Goal: Obtain resource: Obtain resource

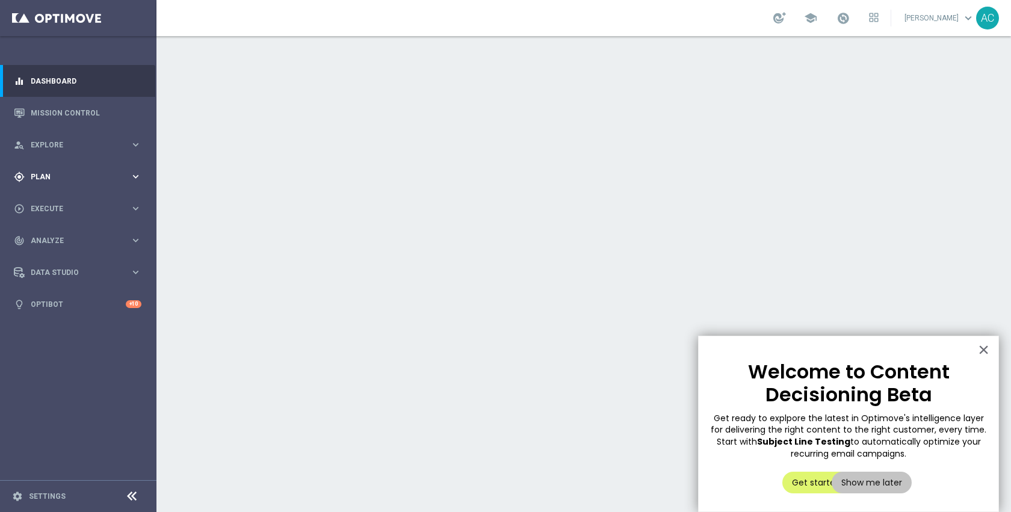
click at [80, 185] on div "gps_fixed Plan keyboard_arrow_right" at bounding box center [77, 177] width 155 height 32
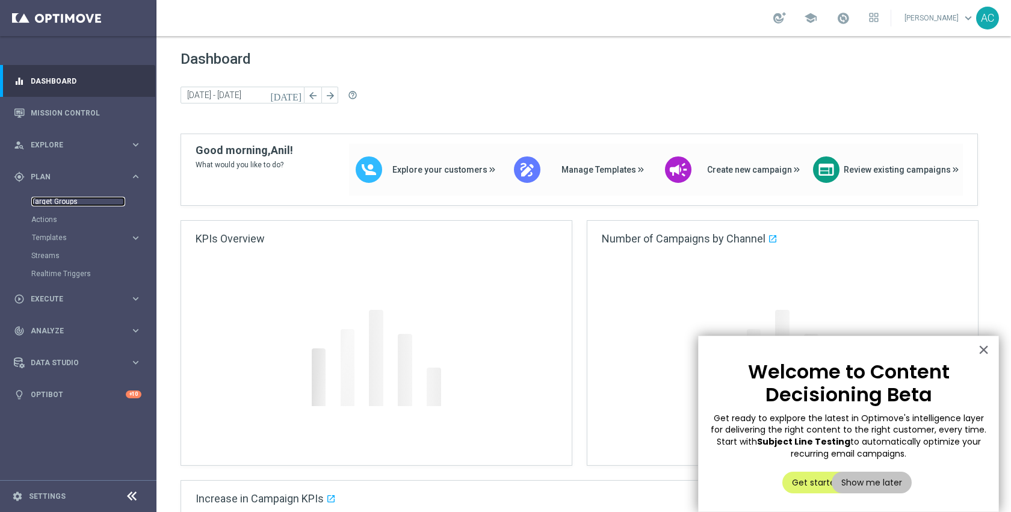
click at [63, 203] on link "Target Groups" at bounding box center [78, 202] width 94 height 10
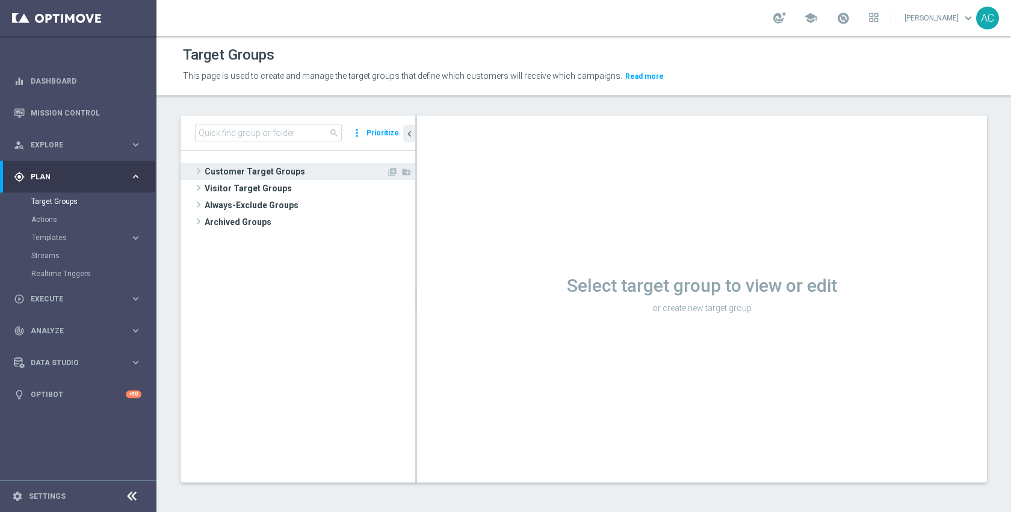
click at [300, 169] on span "Customer Target Groups" at bounding box center [296, 171] width 182 height 17
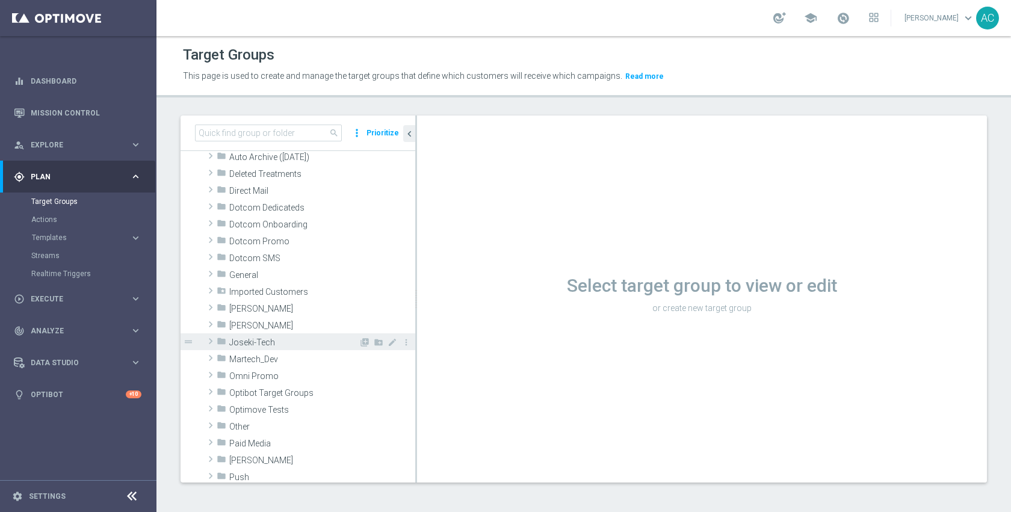
click at [287, 338] on span "Joseki-Tech" at bounding box center [293, 343] width 129 height 10
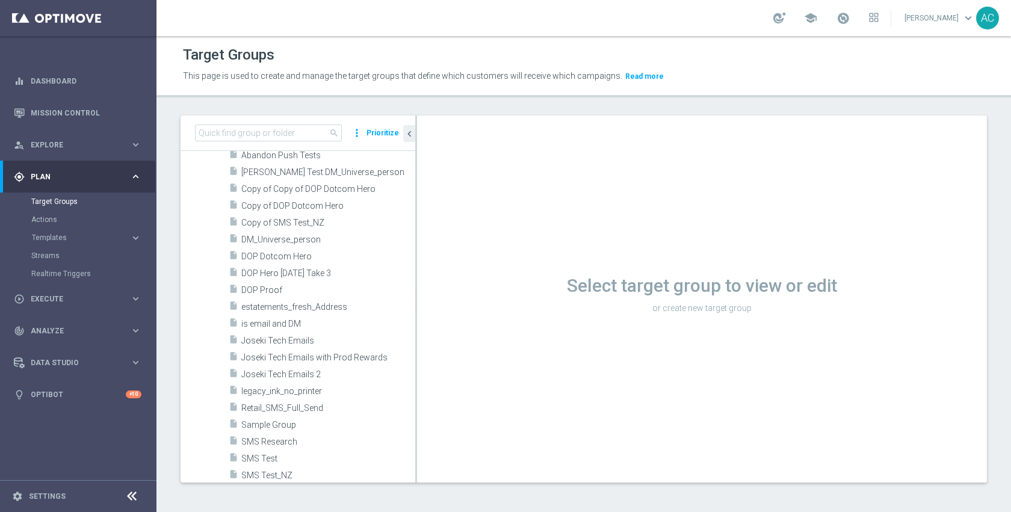
scroll to position [305, 0]
click at [287, 337] on span "Joseki Tech Emails" at bounding box center [328, 339] width 174 height 10
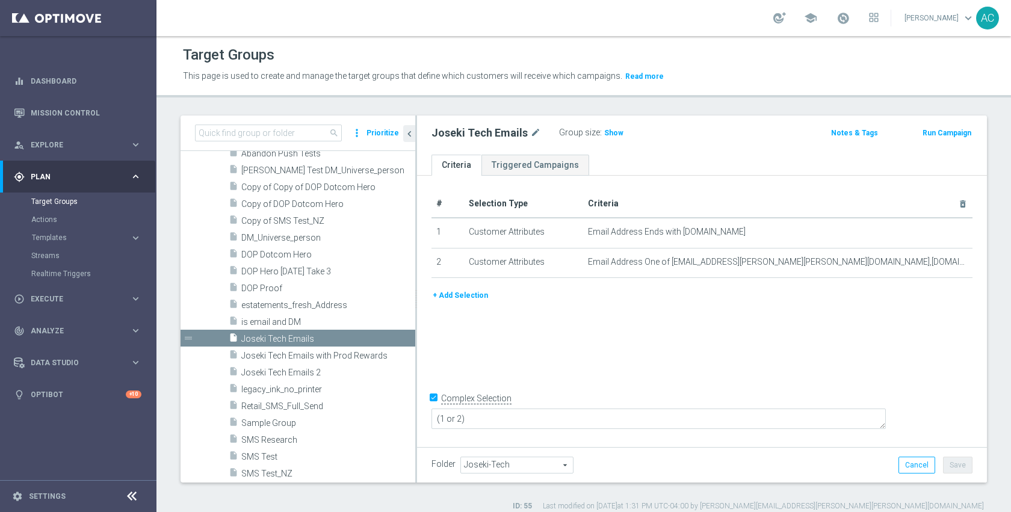
click at [620, 136] on div "Group size : Show" at bounding box center [619, 132] width 120 height 14
click at [614, 135] on span "Show" at bounding box center [613, 133] width 19 height 8
click at [611, 134] on span "161" at bounding box center [612, 134] width 15 height 11
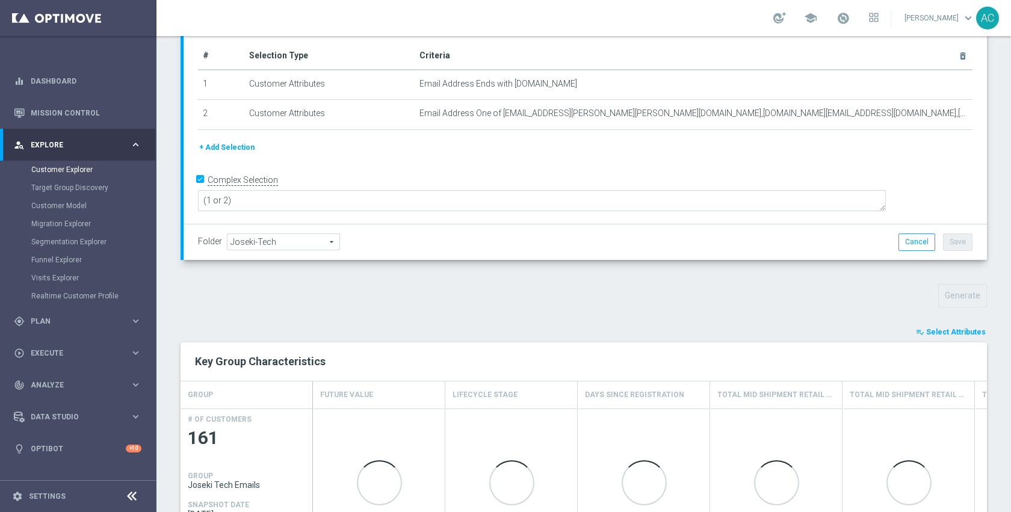
scroll to position [205, 0]
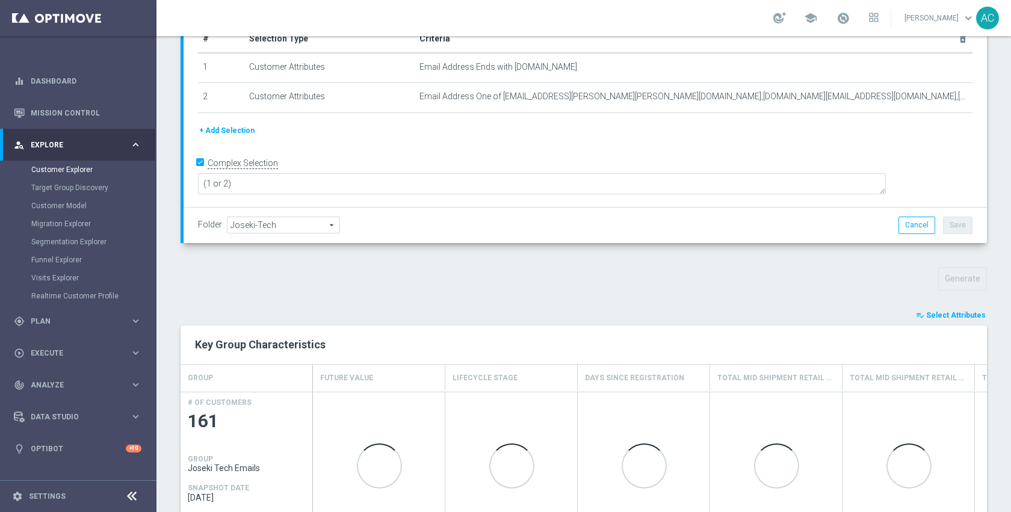
click at [926, 311] on button "playlist_add_check Select Attributes" at bounding box center [951, 315] width 72 height 13
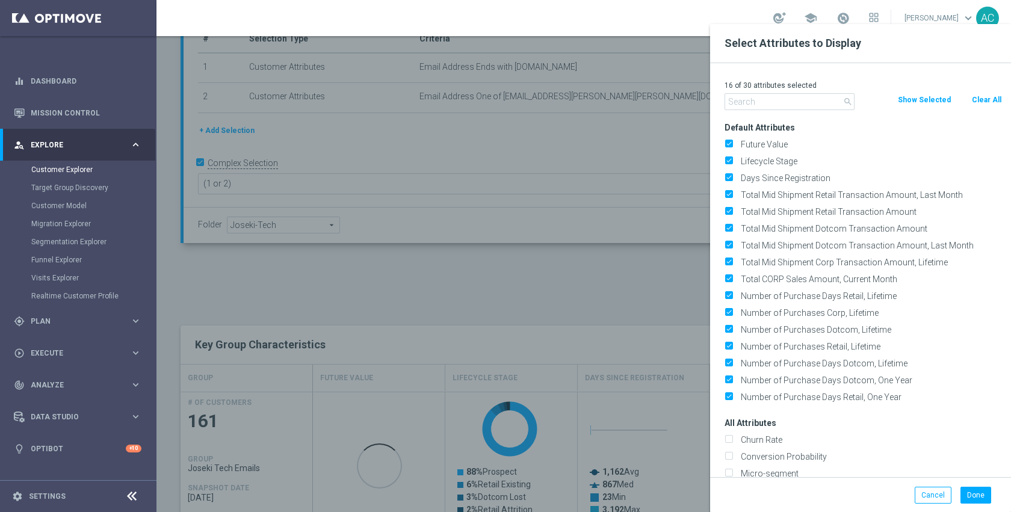
click at [986, 99] on button "Clear All" at bounding box center [987, 99] width 32 height 13
checkbox input "false"
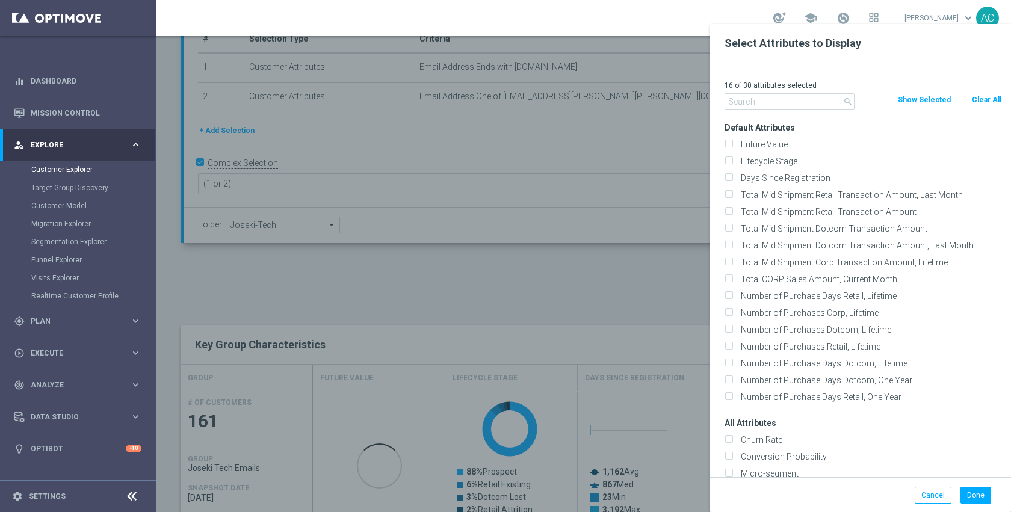
checkbox input "false"
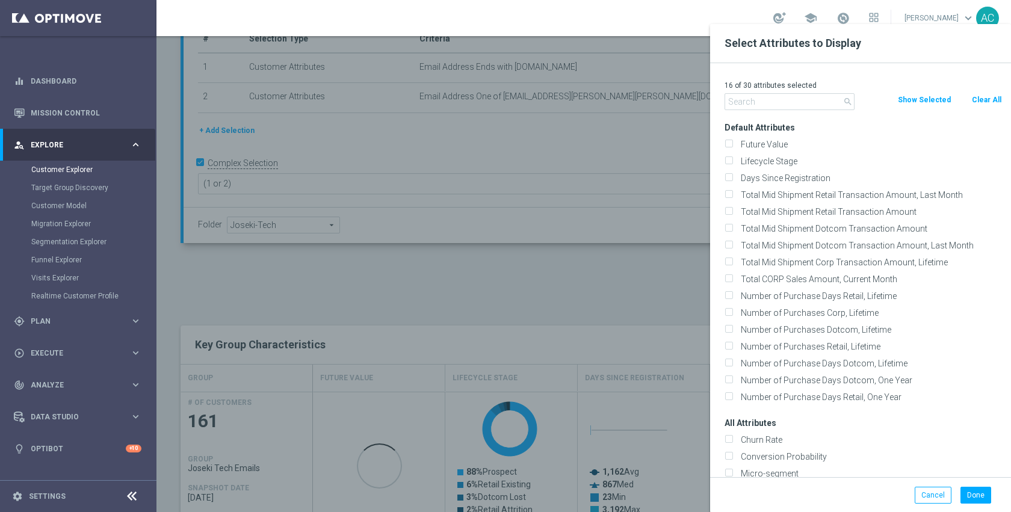
checkbox input "false"
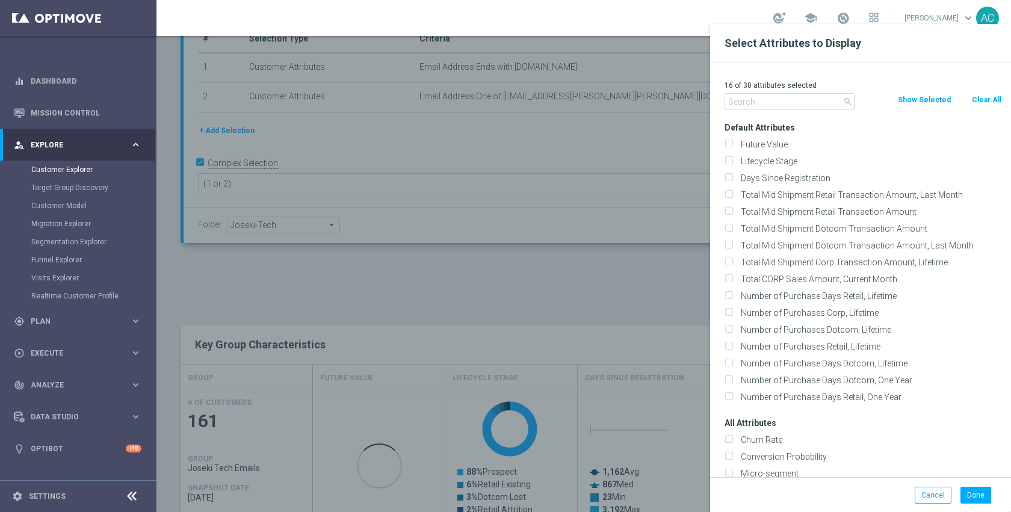
checkbox input "false"
click at [793, 98] on input "text" at bounding box center [790, 101] width 130 height 17
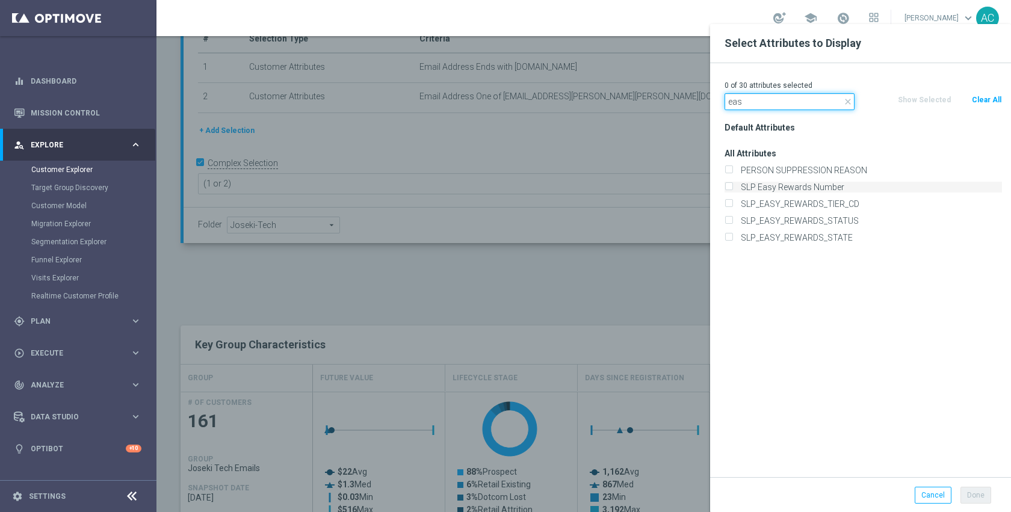
type input "eas"
click at [803, 184] on label "SLP Easy Rewards Number" at bounding box center [869, 187] width 265 height 11
click at [732, 185] on input "SLP Easy Rewards Number" at bounding box center [729, 189] width 8 height 8
checkbox input "true"
click at [767, 98] on input "eas" at bounding box center [790, 101] width 130 height 17
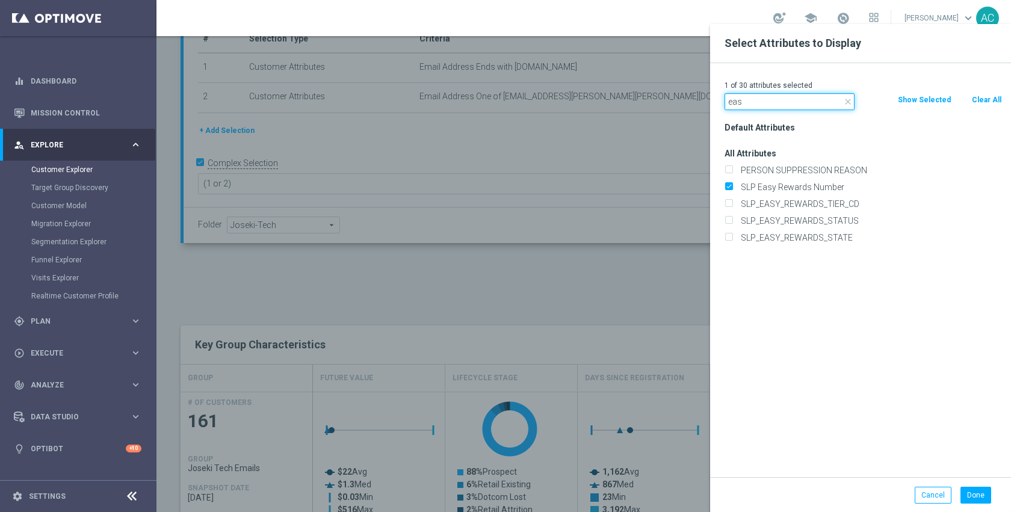
click at [767, 98] on input "eas" at bounding box center [790, 101] width 130 height 17
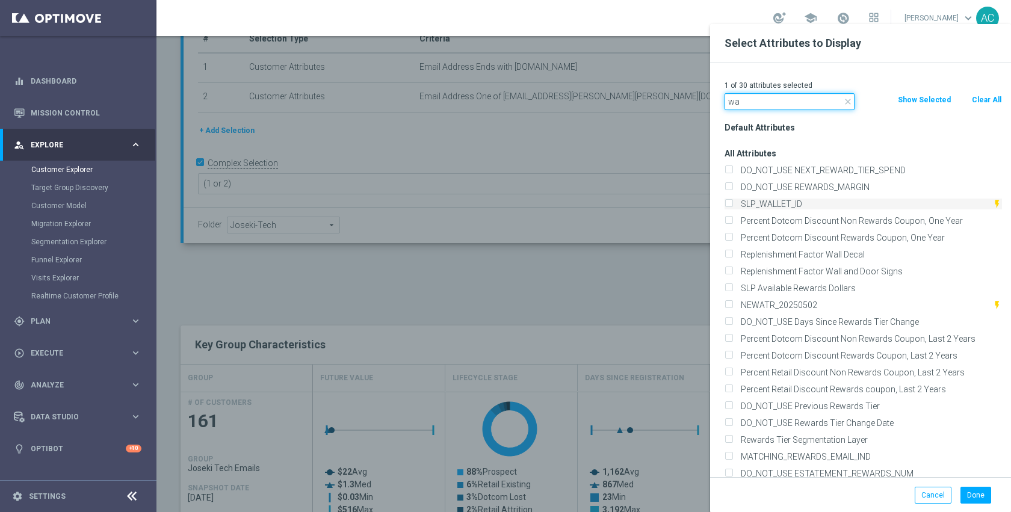
type input "wa"
click at [787, 200] on label "SLP_WALLET_ID" at bounding box center [865, 204] width 256 height 11
click at [732, 202] on input "SLP_WALLET_ID" at bounding box center [729, 206] width 8 height 8
checkbox input "true"
click at [759, 108] on input "wa" at bounding box center [790, 101] width 130 height 17
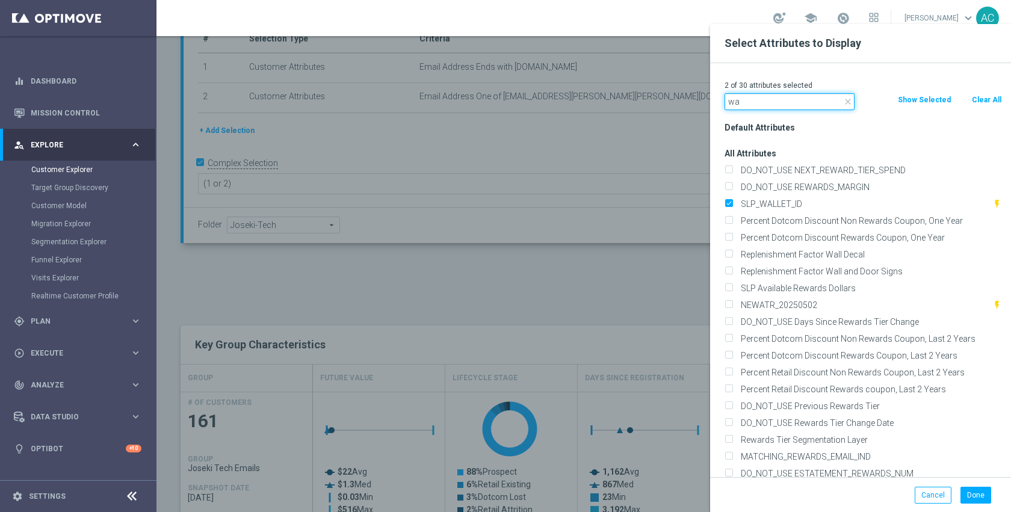
click at [759, 108] on input "wa" at bounding box center [790, 101] width 130 height 17
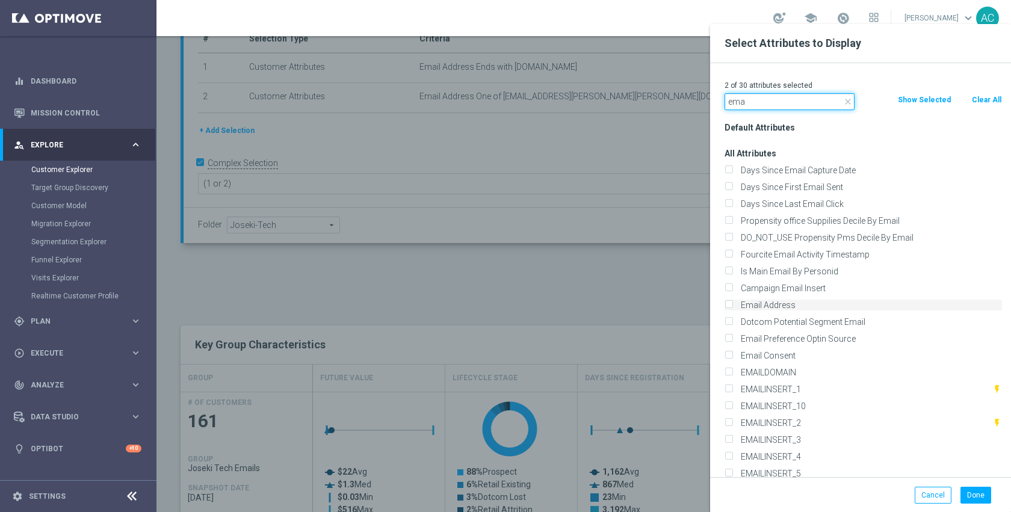
type input "ema"
click at [775, 305] on label "Email Address" at bounding box center [869, 305] width 265 height 11
click at [732, 305] on input "Email Address" at bounding box center [729, 307] width 8 height 8
checkbox input "true"
click at [972, 485] on div "Done Cancel" at bounding box center [860, 495] width 301 height 36
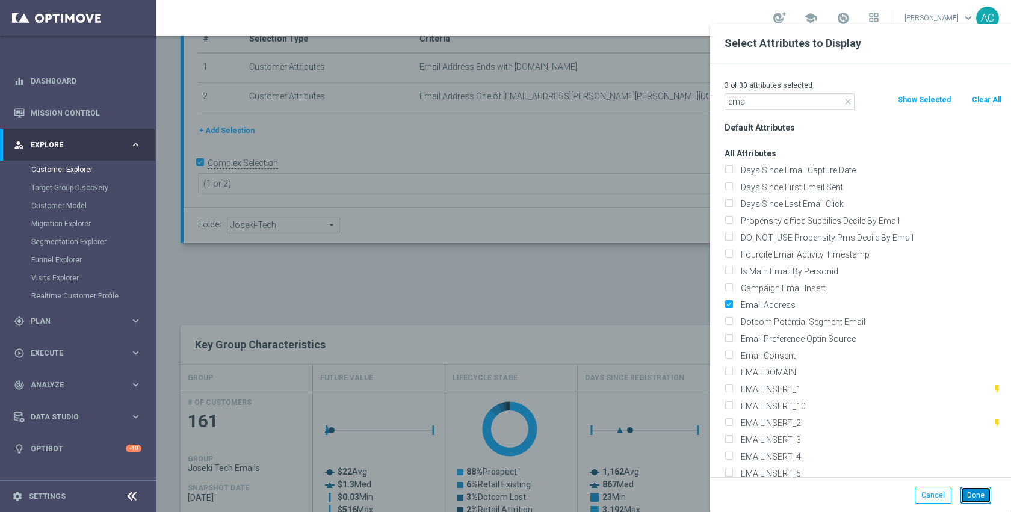
click at [973, 496] on button "Done" at bounding box center [975, 495] width 31 height 17
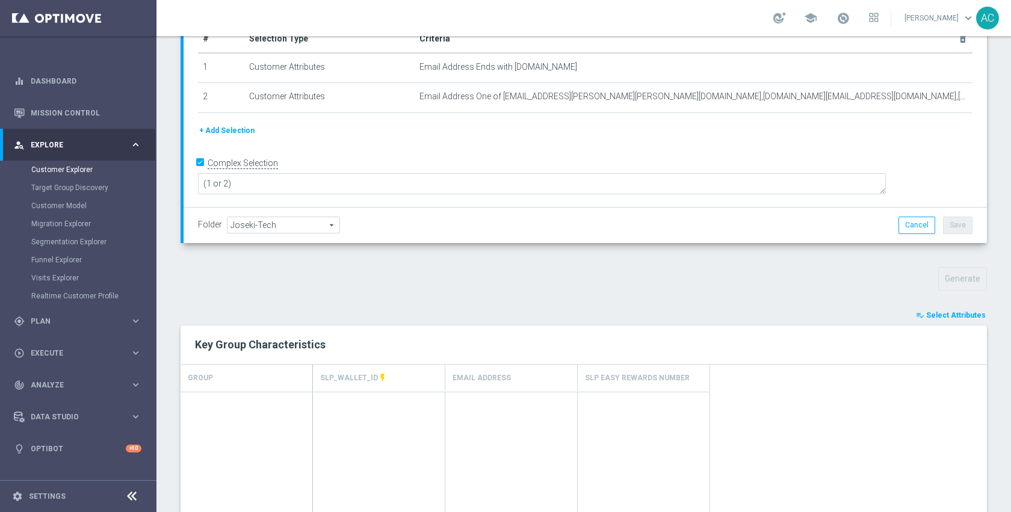
type input "Search"
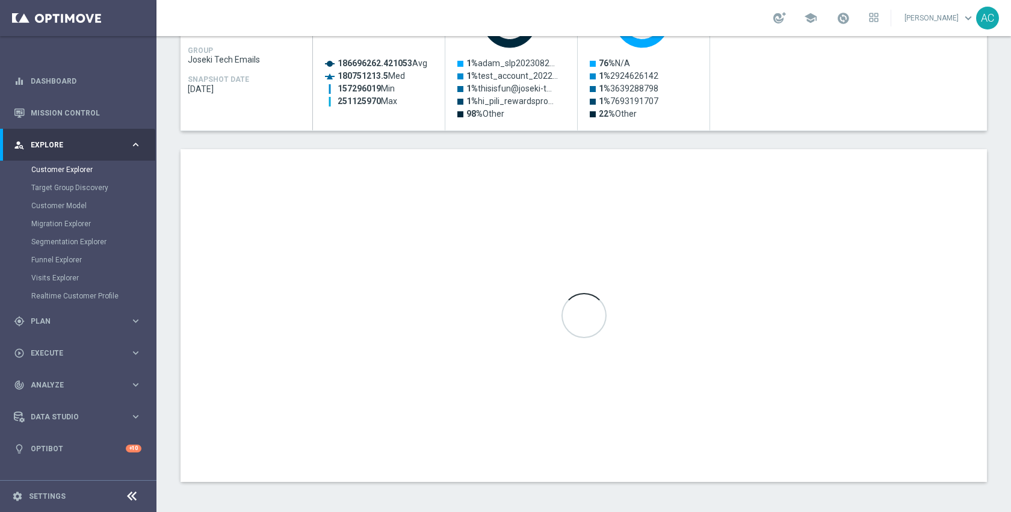
scroll to position [613, 0]
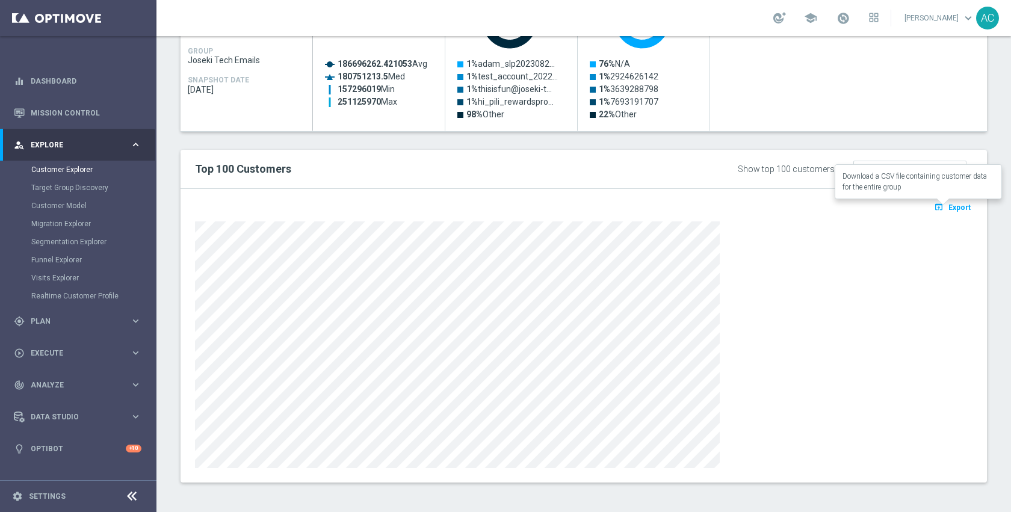
click at [948, 210] on span "Export" at bounding box center [959, 207] width 22 height 8
